Goal: Information Seeking & Learning: Learn about a topic

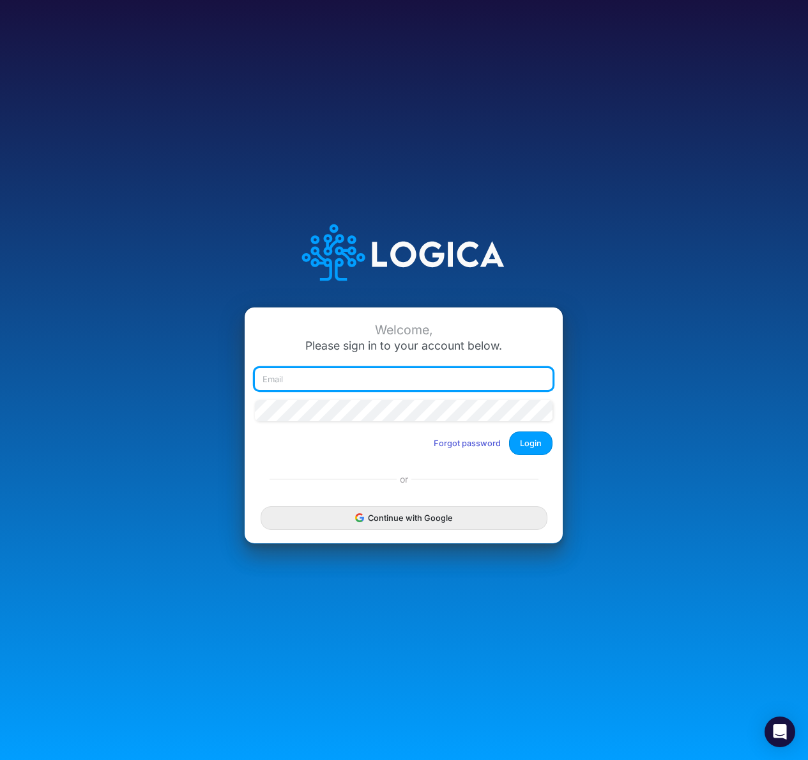
type input "[EMAIL_ADDRESS][DOMAIN_NAME]"
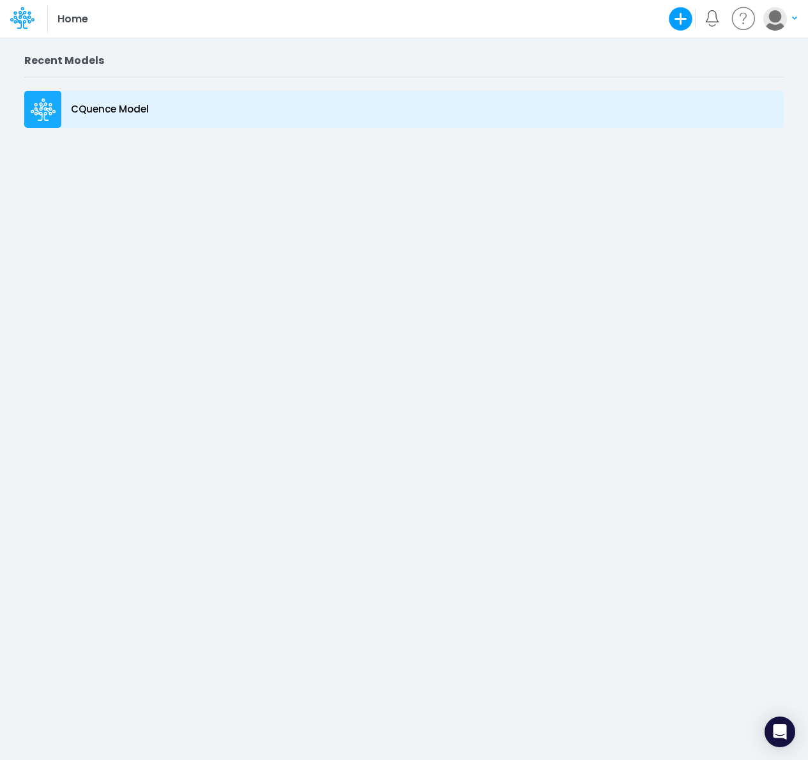
click at [106, 108] on p "CQuence Model" at bounding box center [110, 109] width 78 height 15
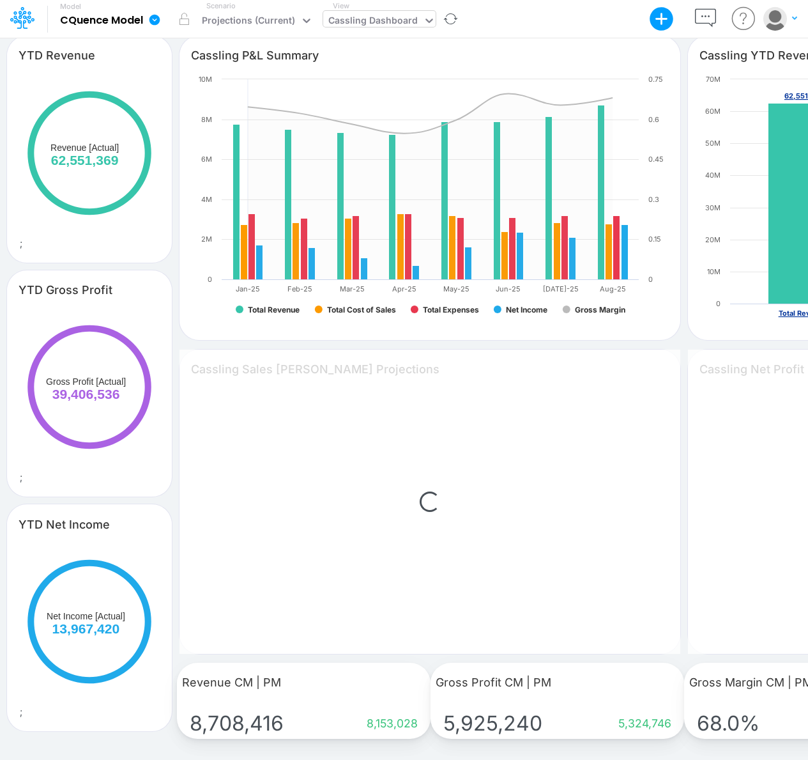
click at [375, 17] on div "Cassling Dashboard" at bounding box center [372, 21] width 89 height 17
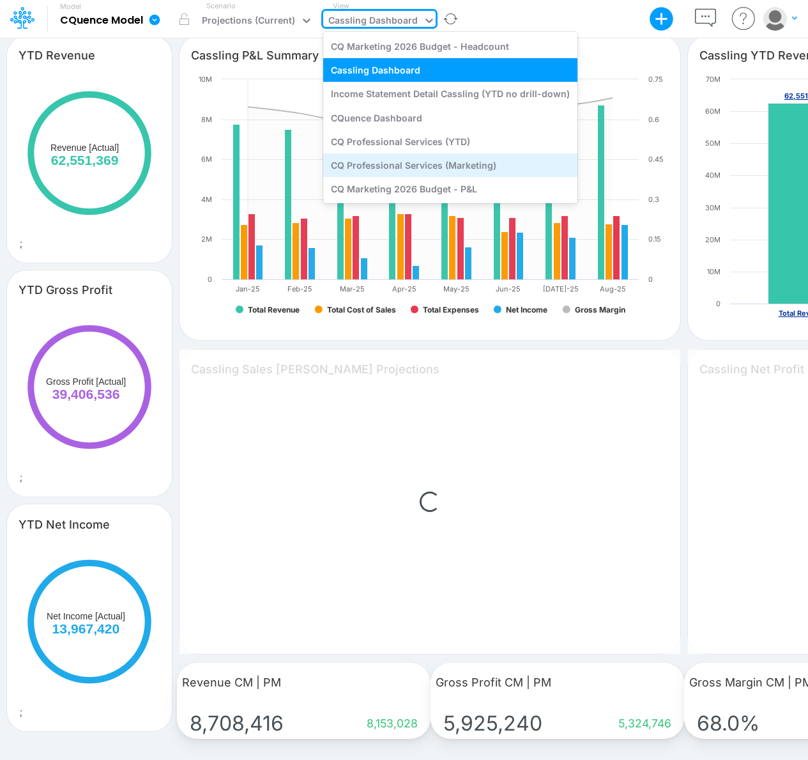
click at [378, 162] on div "CQ Professional Services (Marketing)" at bounding box center [450, 165] width 254 height 24
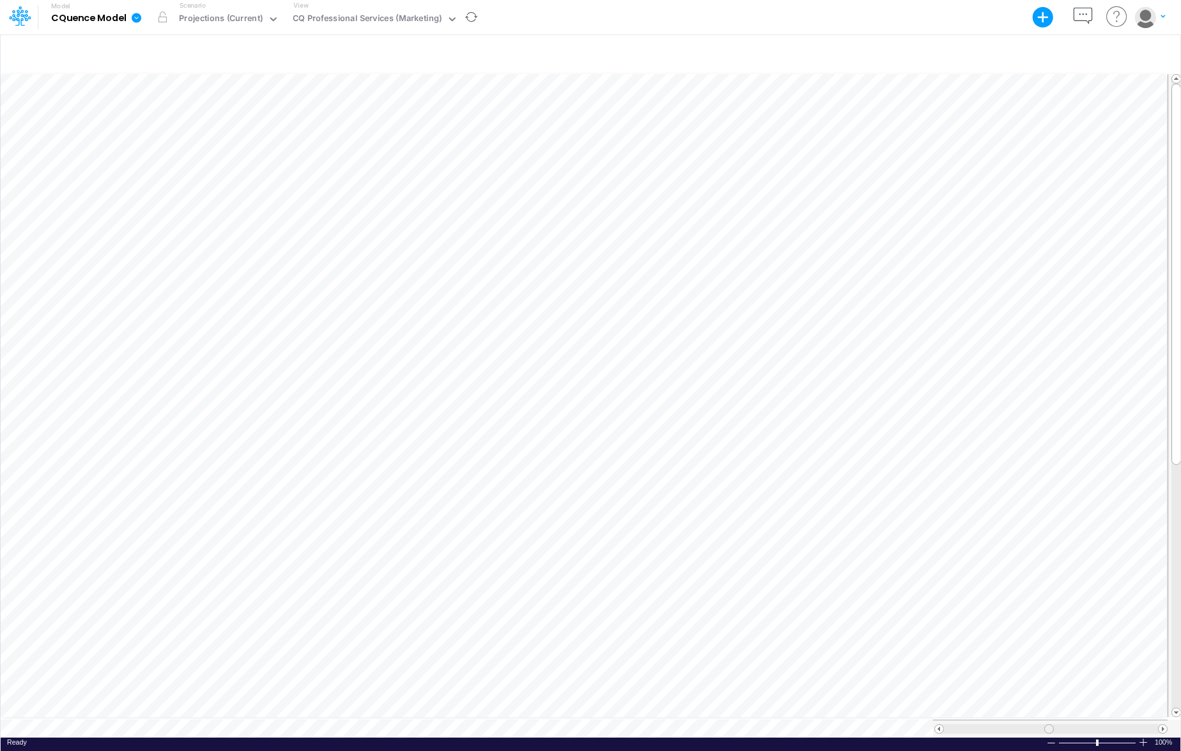
scroll to position [6, 0]
drag, startPoint x: 1052, startPoint y: 724, endPoint x: 1077, endPoint y: 724, distance: 24.9
click at [808, 724] on div at bounding box center [1074, 729] width 10 height 10
